Goal: Find contact information: Find contact information

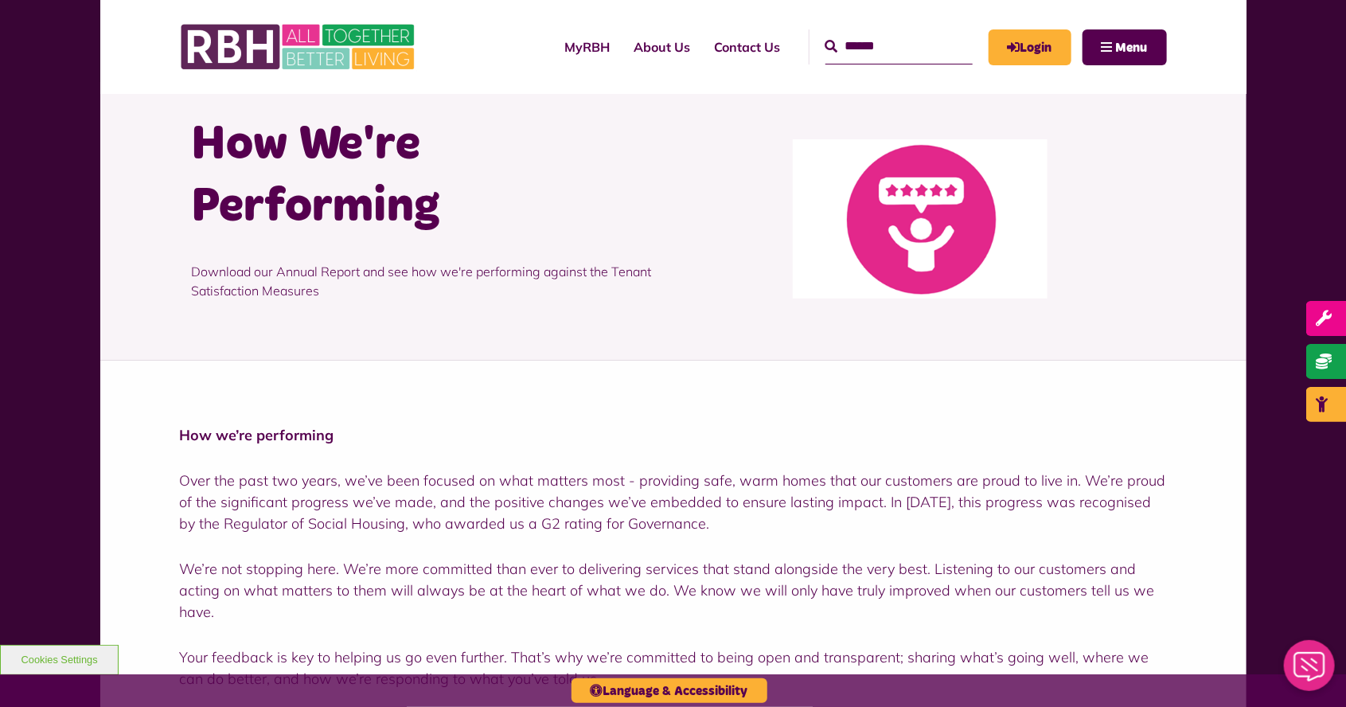
scroll to position [59, 0]
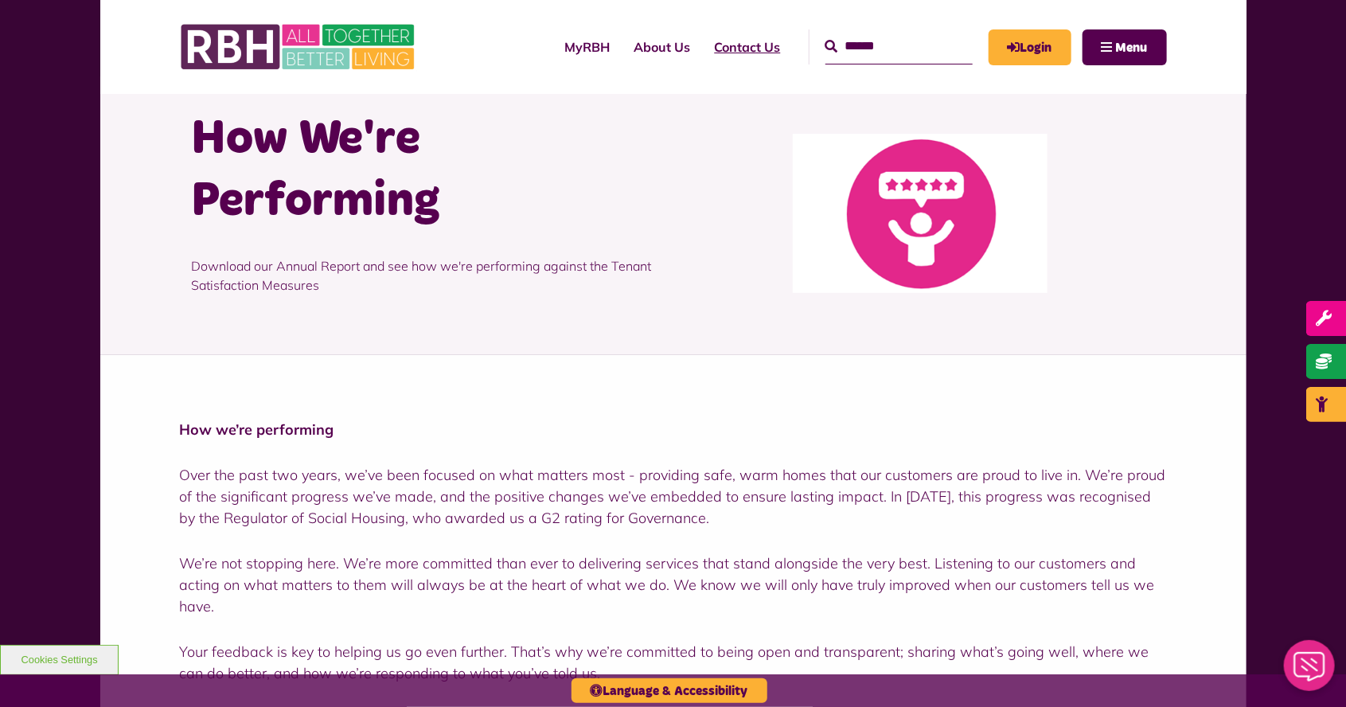
click at [723, 44] on link "Contact Us" at bounding box center [748, 46] width 90 height 43
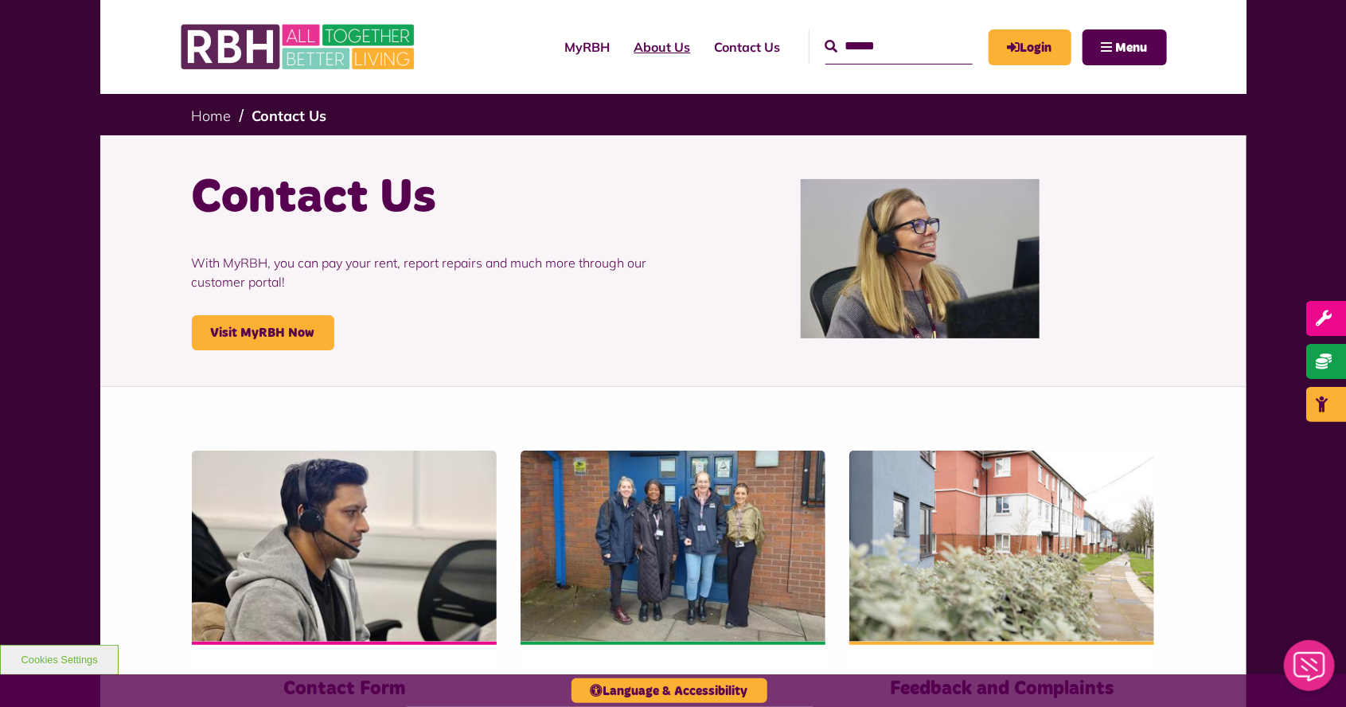
click at [622, 56] on link "About Us" at bounding box center [662, 46] width 80 height 43
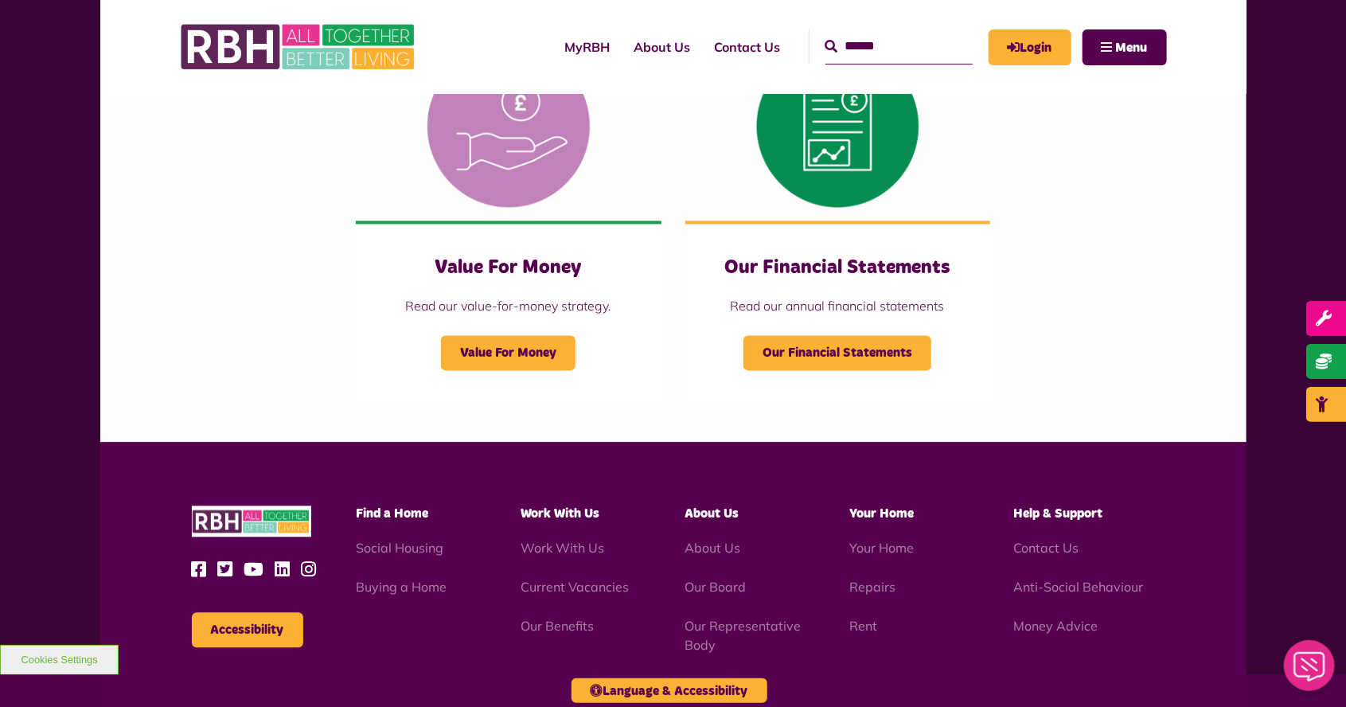
scroll to position [1580, 0]
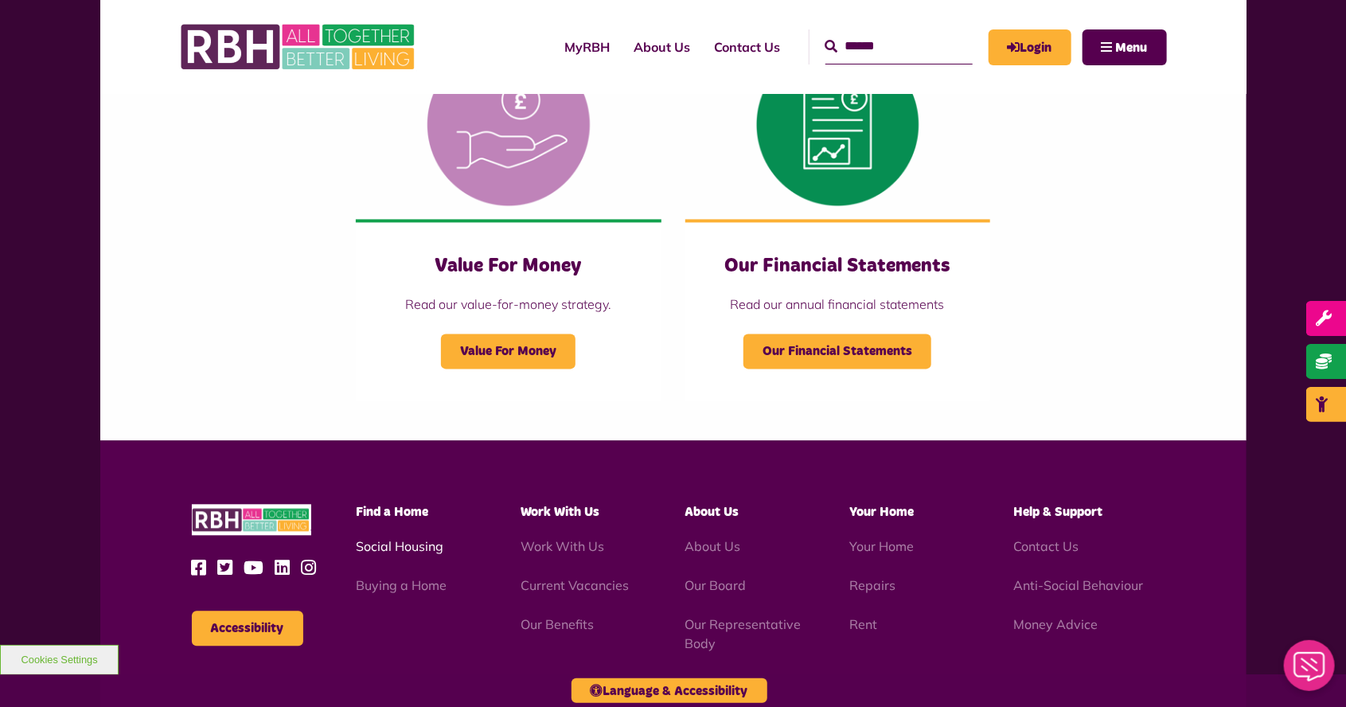
click at [385, 552] on link "Social Housing" at bounding box center [400, 546] width 88 height 16
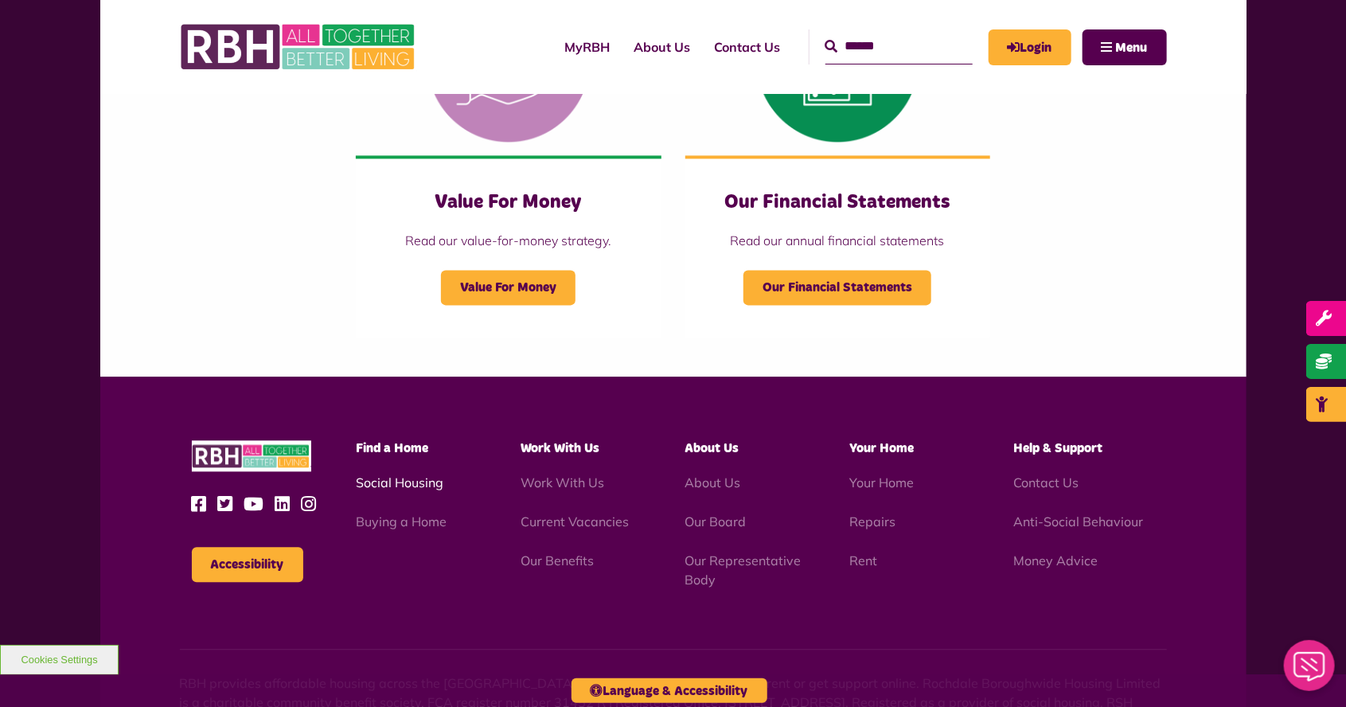
scroll to position [1657, 0]
